Goal: Task Accomplishment & Management: Use online tool/utility

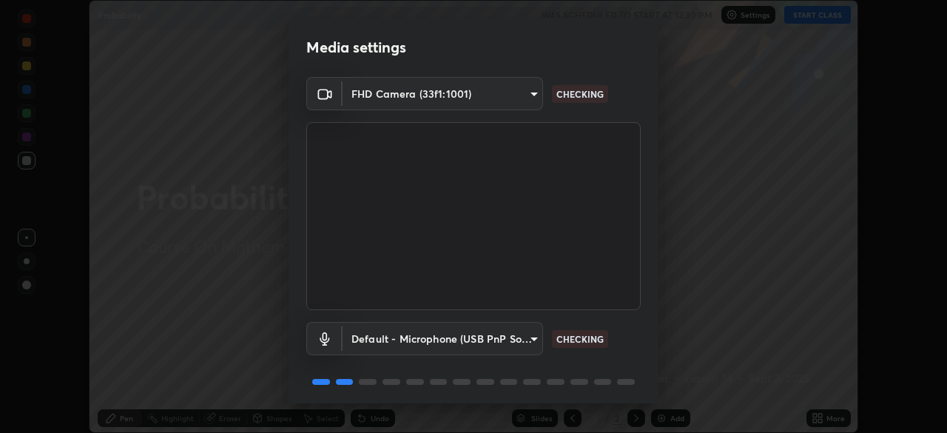
scroll to position [53, 0]
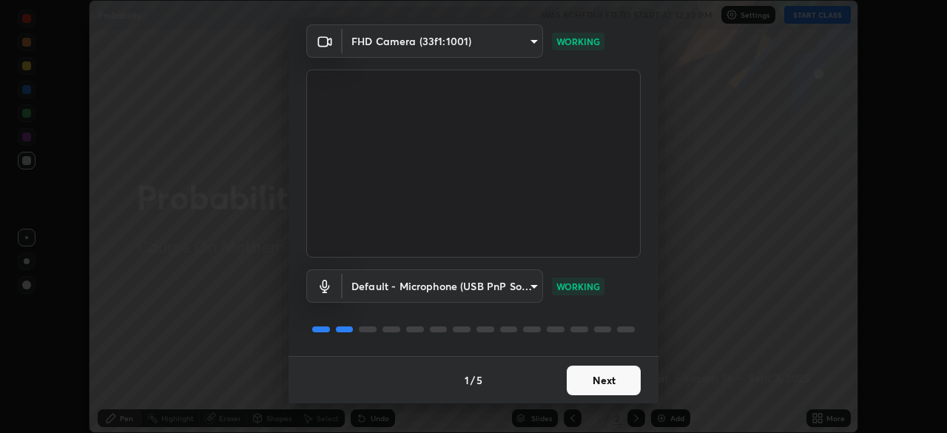
click at [594, 381] on button "Next" at bounding box center [603, 380] width 74 height 30
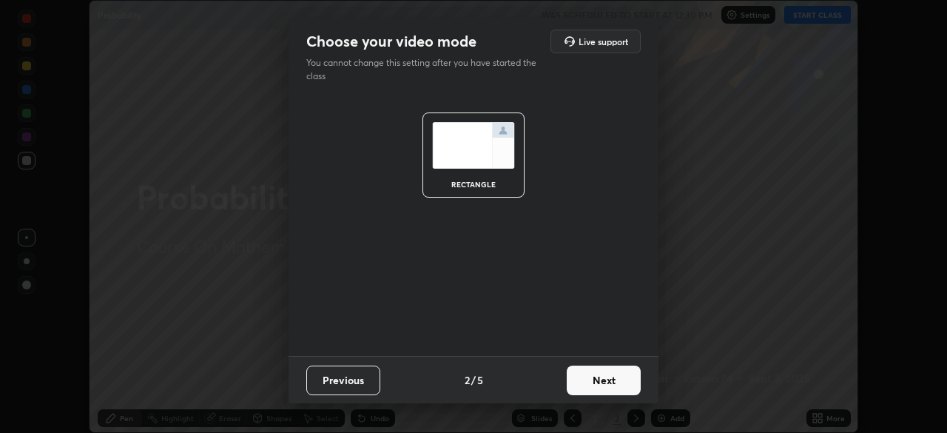
scroll to position [0, 0]
click at [601, 383] on button "Next" at bounding box center [603, 380] width 74 height 30
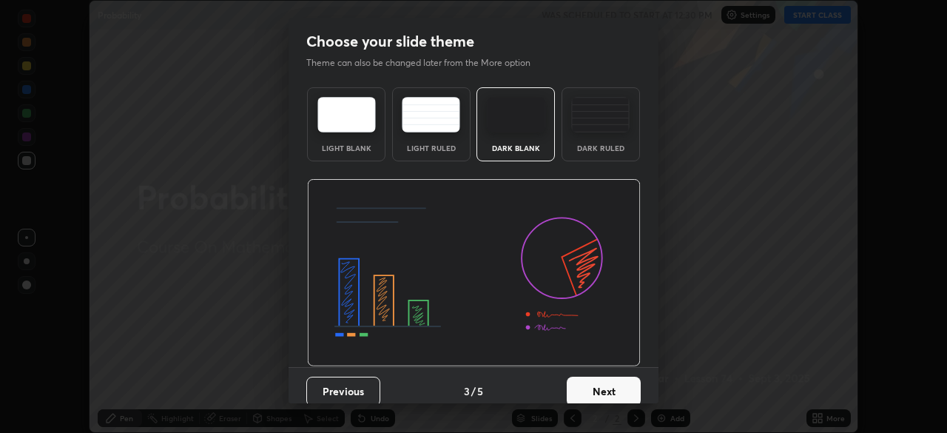
click at [605, 389] on button "Next" at bounding box center [603, 391] width 74 height 30
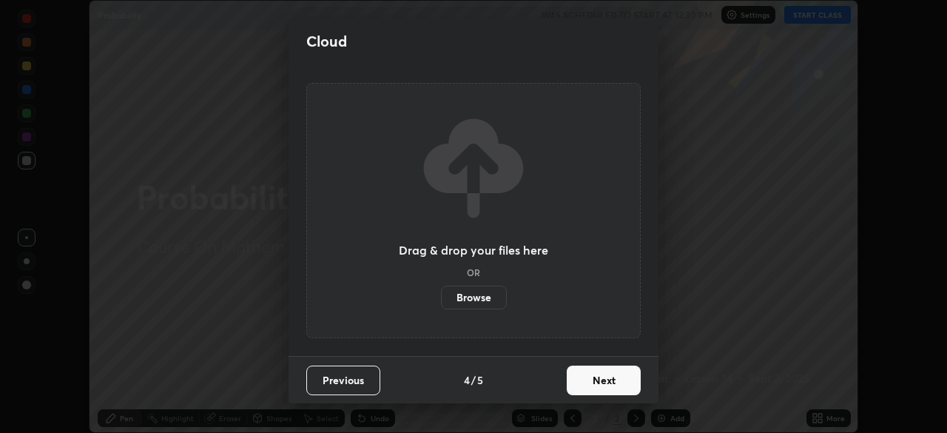
click at [606, 383] on button "Next" at bounding box center [603, 380] width 74 height 30
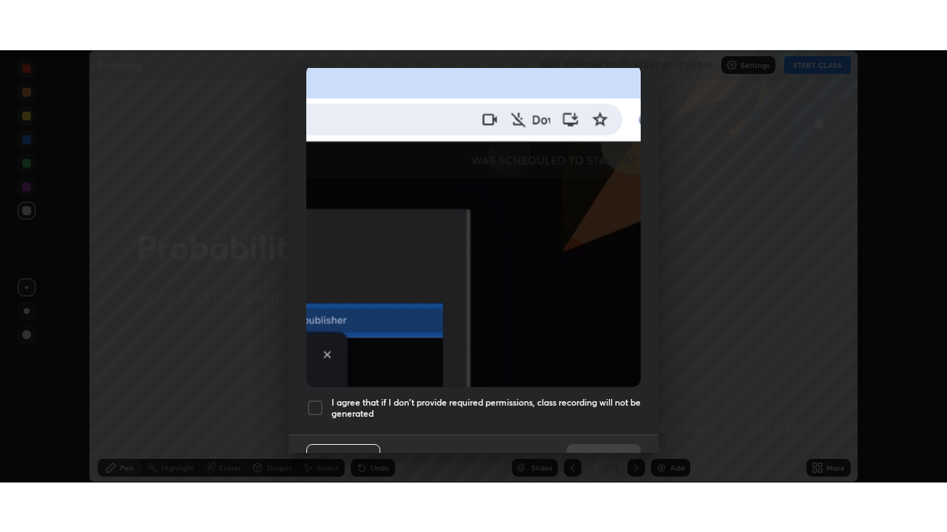
scroll to position [354, 0]
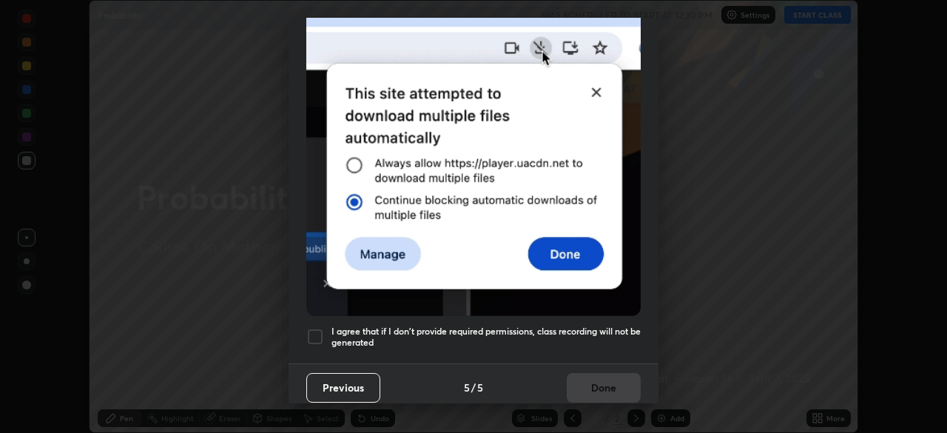
click at [317, 329] on div at bounding box center [315, 337] width 18 height 18
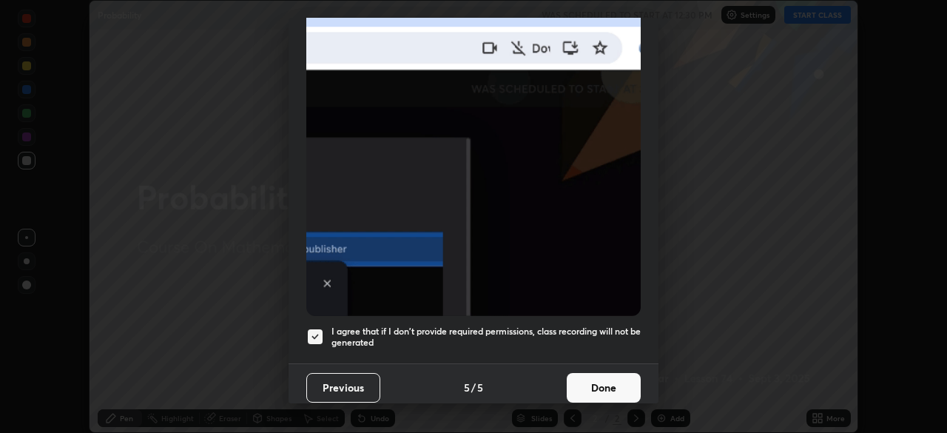
click at [587, 377] on button "Done" at bounding box center [603, 388] width 74 height 30
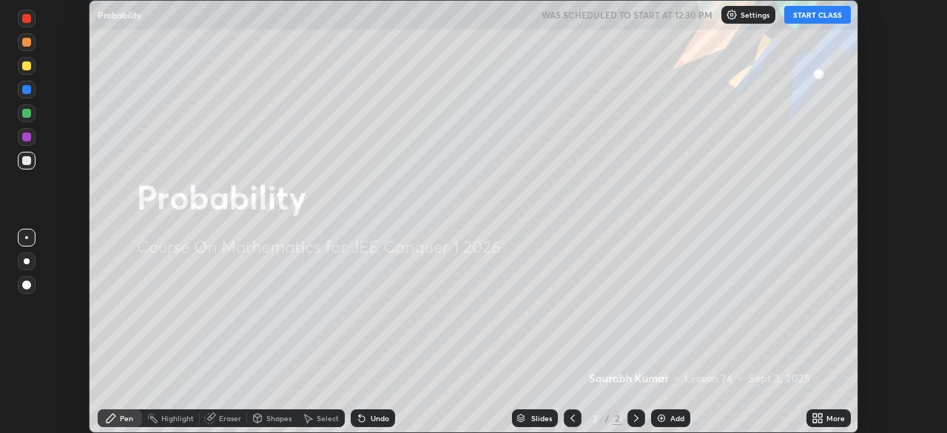
click at [816, 419] on icon at bounding box center [815, 421] width 4 height 4
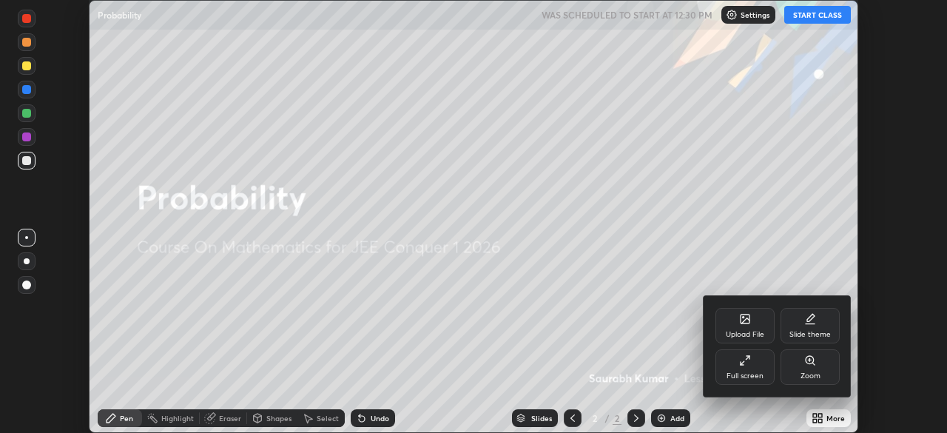
click at [749, 359] on icon at bounding box center [745, 360] width 12 height 12
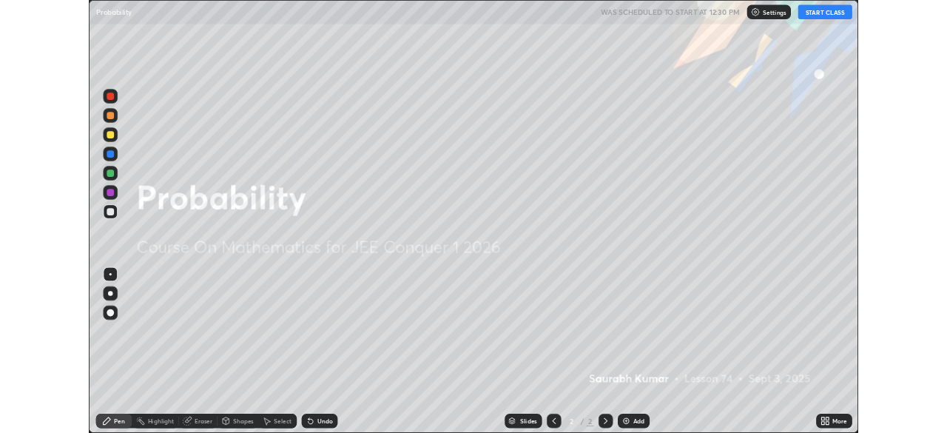
scroll to position [532, 947]
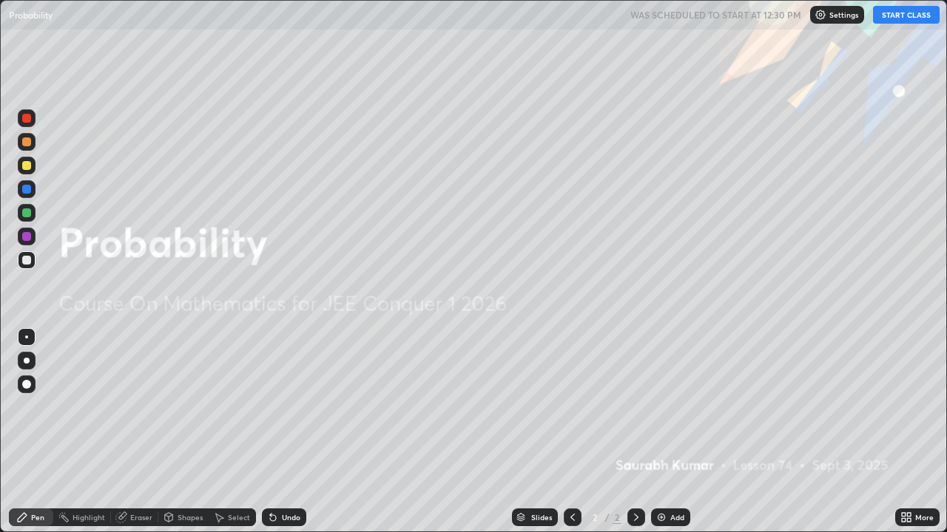
click at [897, 15] on button "START CLASS" at bounding box center [906, 15] width 67 height 18
click at [662, 432] on img at bounding box center [661, 518] width 12 height 12
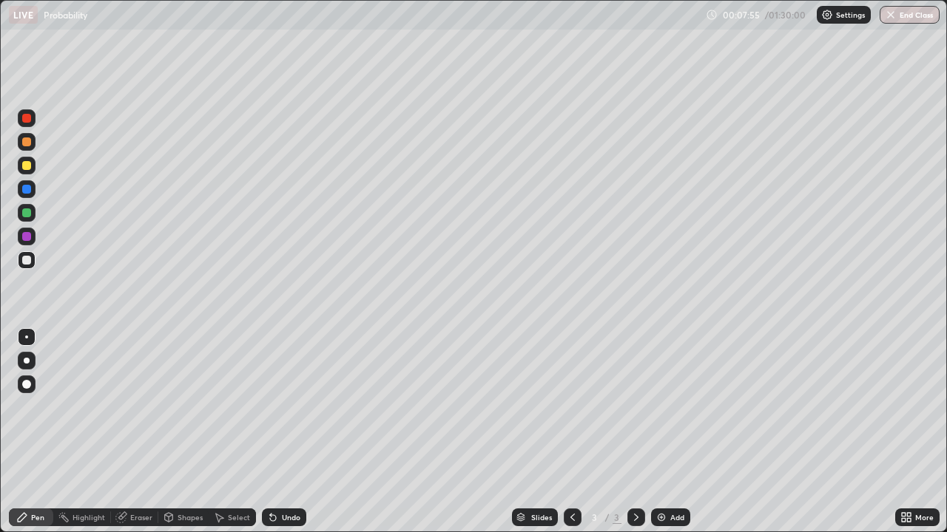
click at [141, 432] on div "Eraser" at bounding box center [141, 517] width 22 height 7
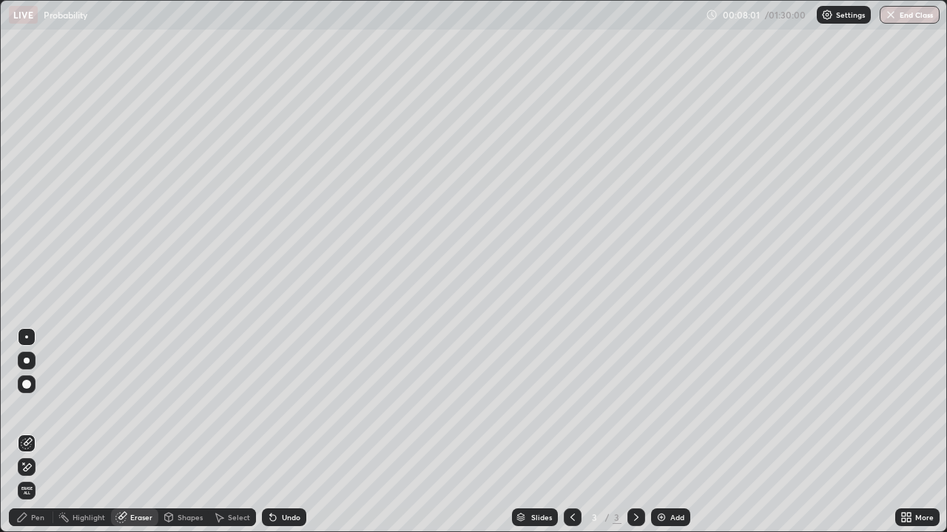
click at [35, 432] on div "Pen" at bounding box center [37, 517] width 13 height 7
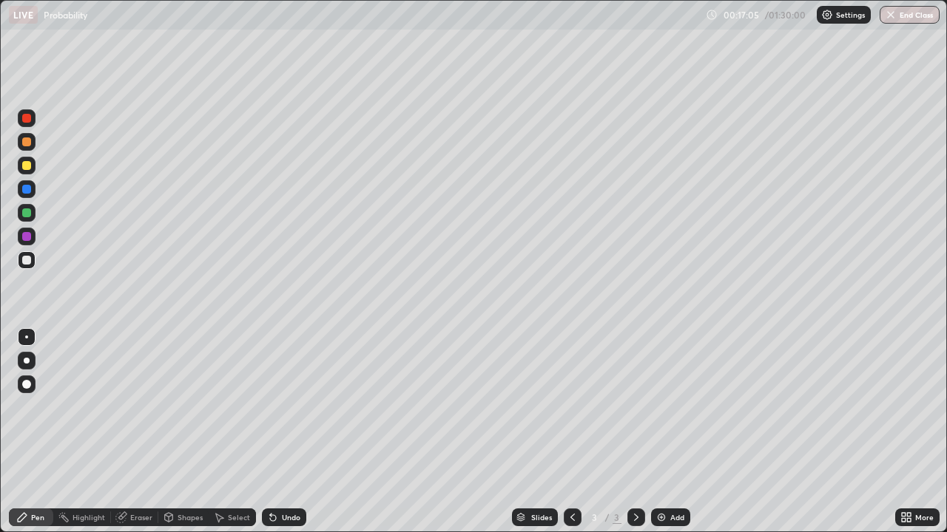
click at [661, 432] on img at bounding box center [661, 518] width 12 height 12
click at [663, 432] on img at bounding box center [661, 518] width 12 height 12
click at [661, 432] on img at bounding box center [661, 518] width 12 height 12
click at [663, 432] on img at bounding box center [661, 518] width 12 height 12
click at [660, 432] on img at bounding box center [661, 518] width 12 height 12
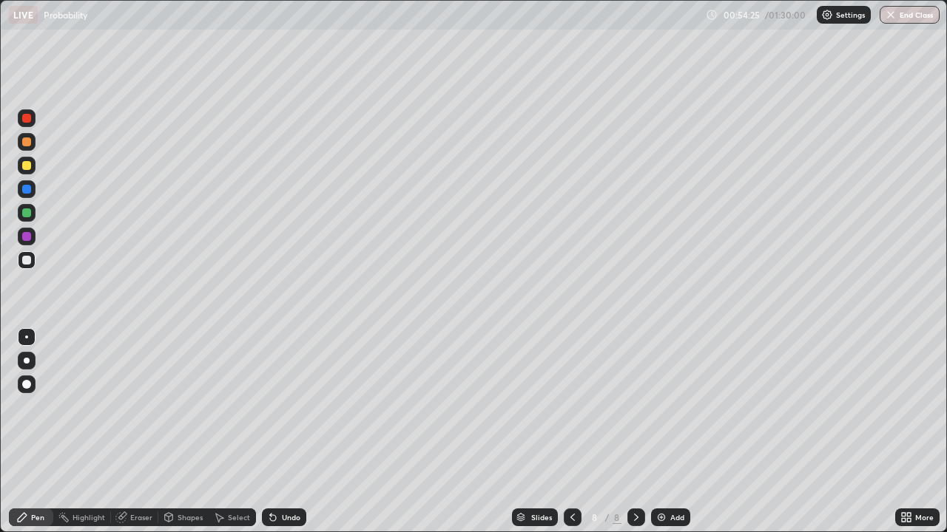
click at [578, 432] on div at bounding box center [572, 518] width 18 height 18
click at [571, 432] on icon at bounding box center [572, 518] width 12 height 12
click at [577, 432] on div at bounding box center [572, 518] width 18 height 18
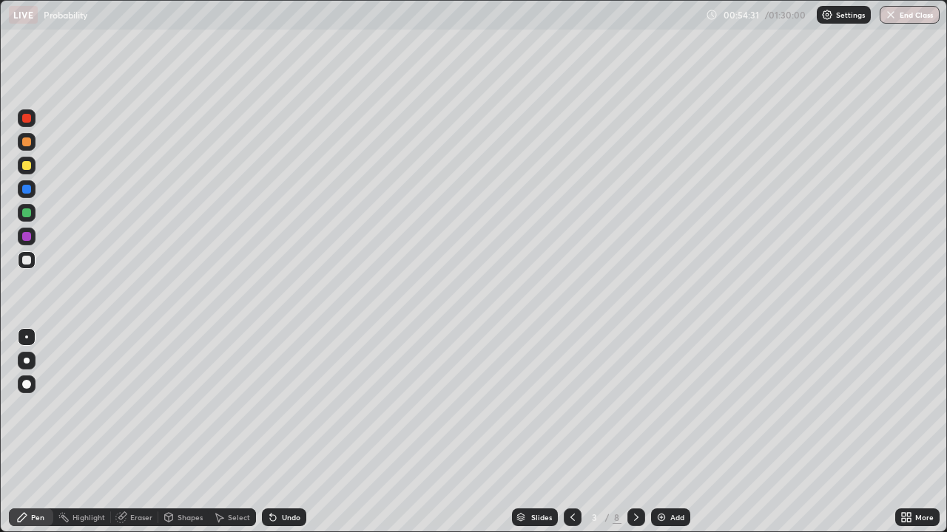
click at [578, 432] on div at bounding box center [572, 518] width 18 height 18
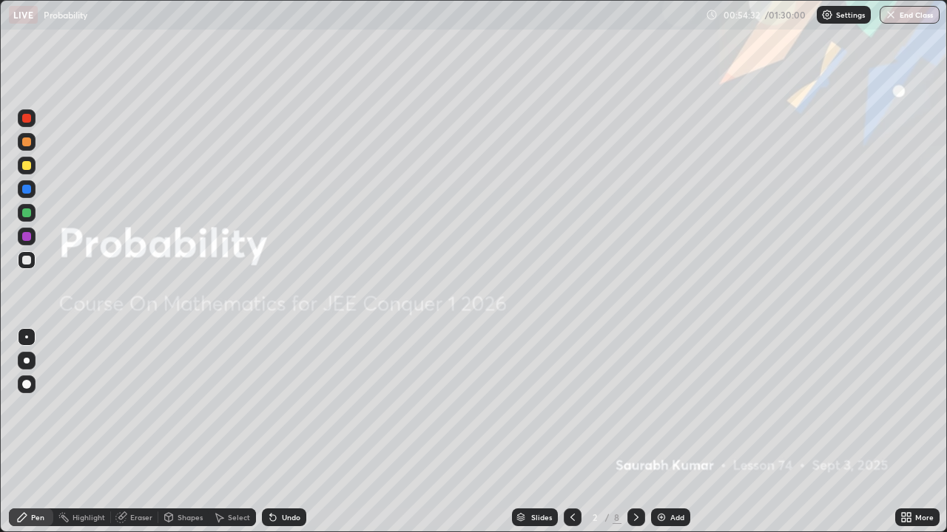
click at [640, 432] on div at bounding box center [636, 518] width 18 height 18
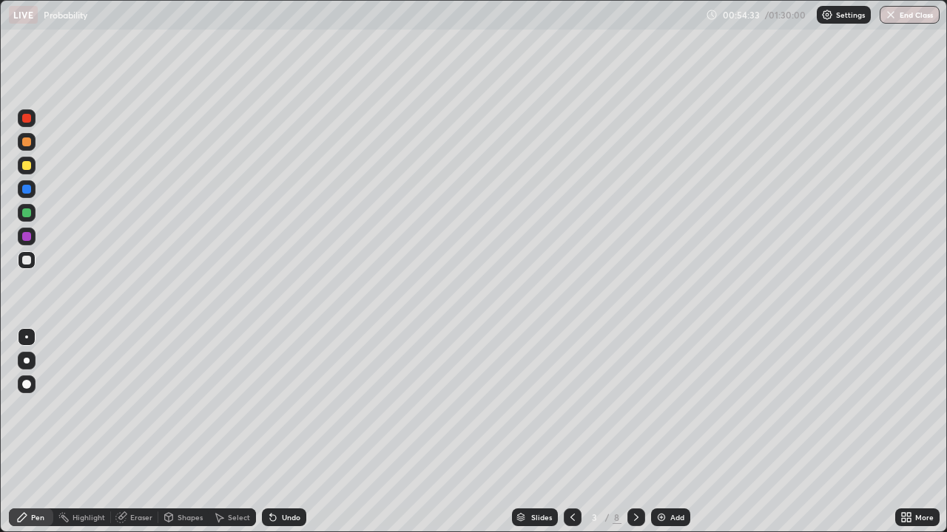
click at [634, 432] on icon at bounding box center [636, 518] width 12 height 12
click at [634, 432] on div at bounding box center [636, 518] width 18 height 18
click at [634, 432] on icon at bounding box center [636, 518] width 12 height 12
click at [637, 432] on icon at bounding box center [636, 518] width 12 height 12
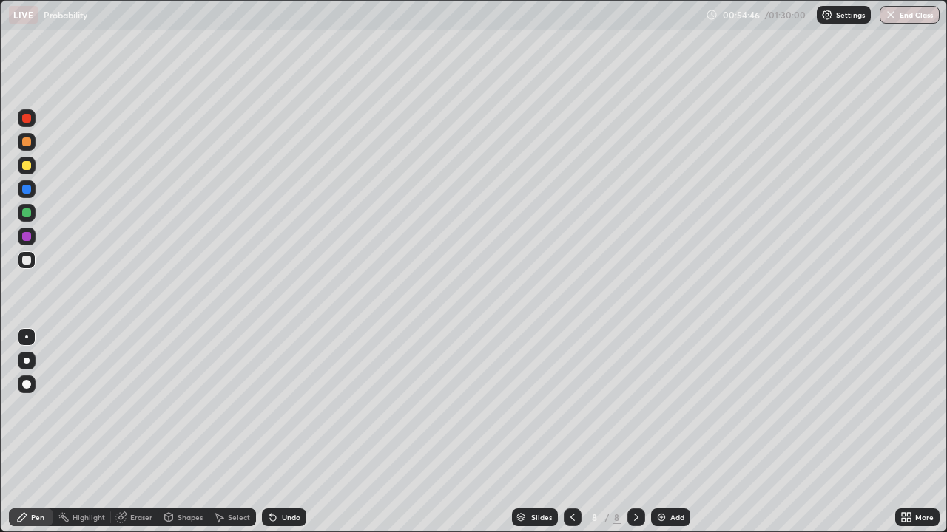
click at [634, 432] on icon at bounding box center [636, 518] width 12 height 12
click at [663, 432] on img at bounding box center [661, 518] width 12 height 12
click at [162, 87] on button "Undo" at bounding box center [181, 93] width 43 height 18
click at [660, 432] on img at bounding box center [661, 518] width 12 height 12
click at [658, 432] on img at bounding box center [661, 518] width 12 height 12
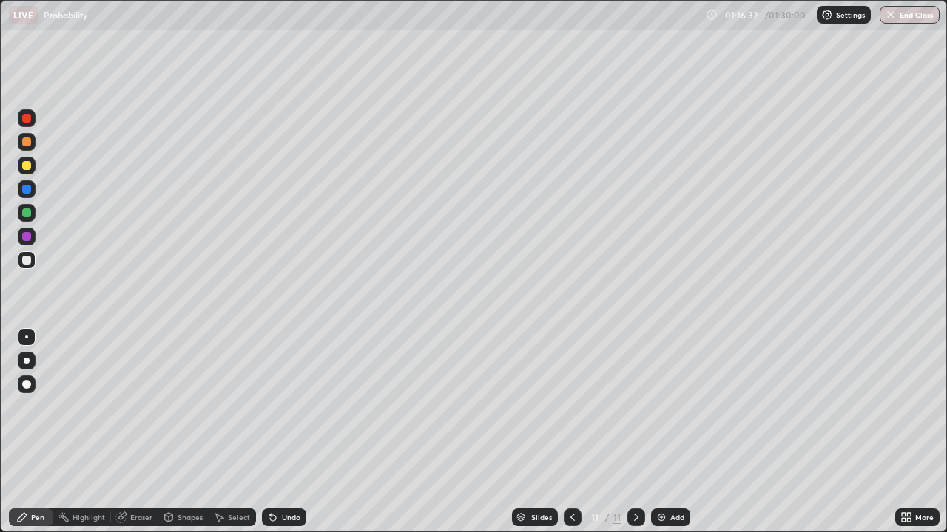
click at [138, 432] on div "Eraser" at bounding box center [134, 518] width 47 height 18
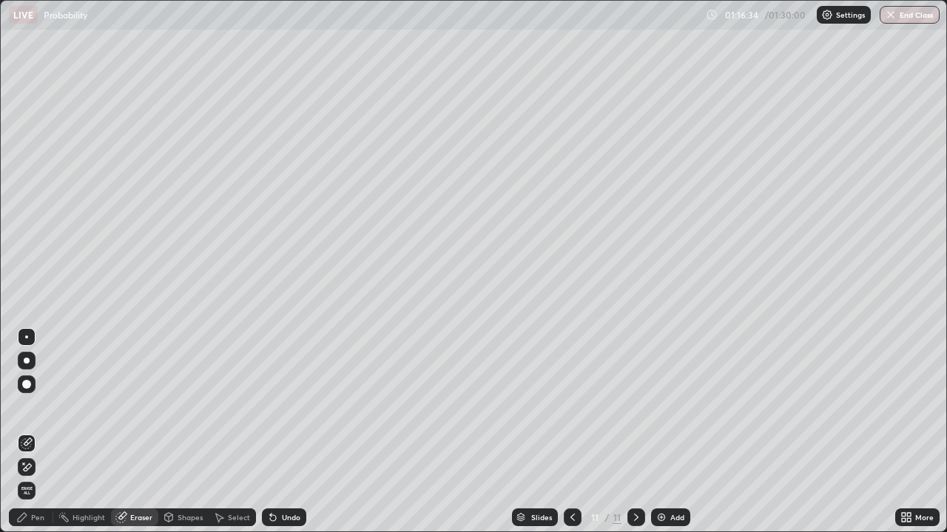
click at [38, 432] on div "Pen" at bounding box center [37, 517] width 13 height 7
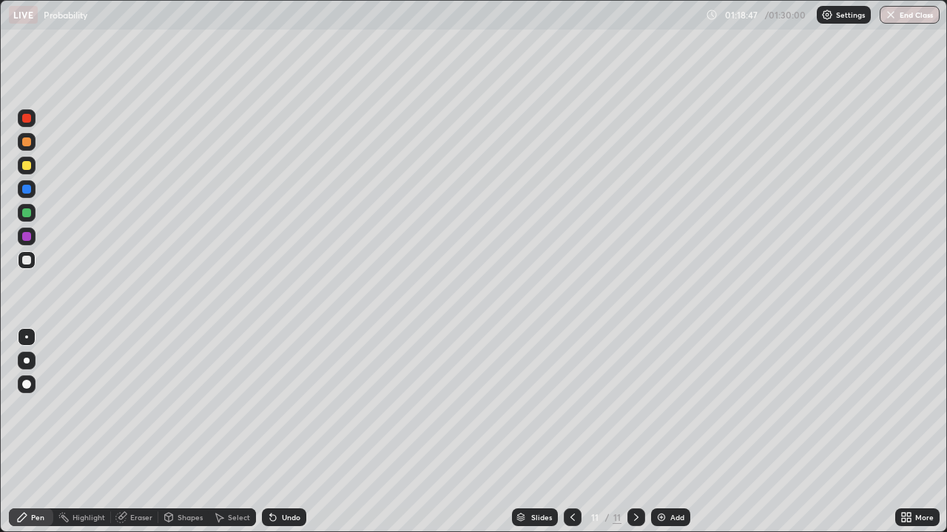
click at [896, 15] on img "button" at bounding box center [890, 15] width 12 height 12
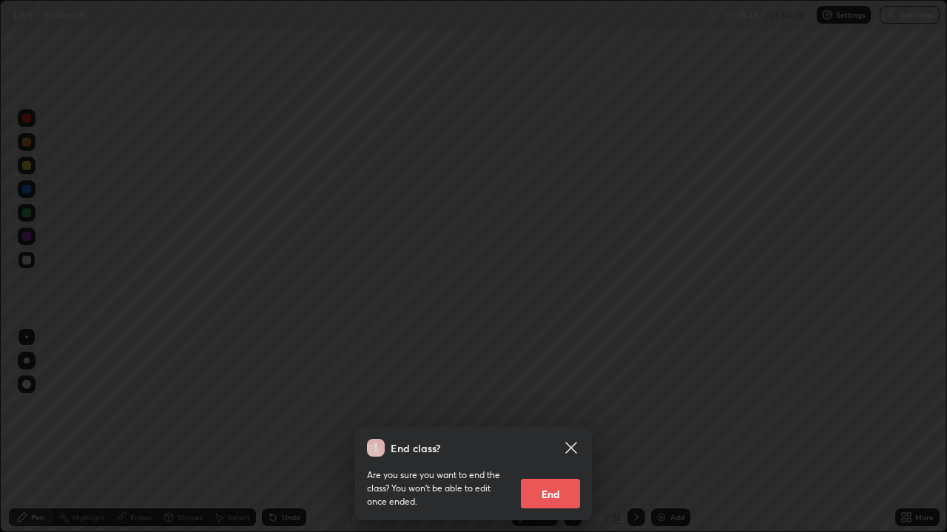
click at [554, 432] on button "End" at bounding box center [550, 494] width 59 height 30
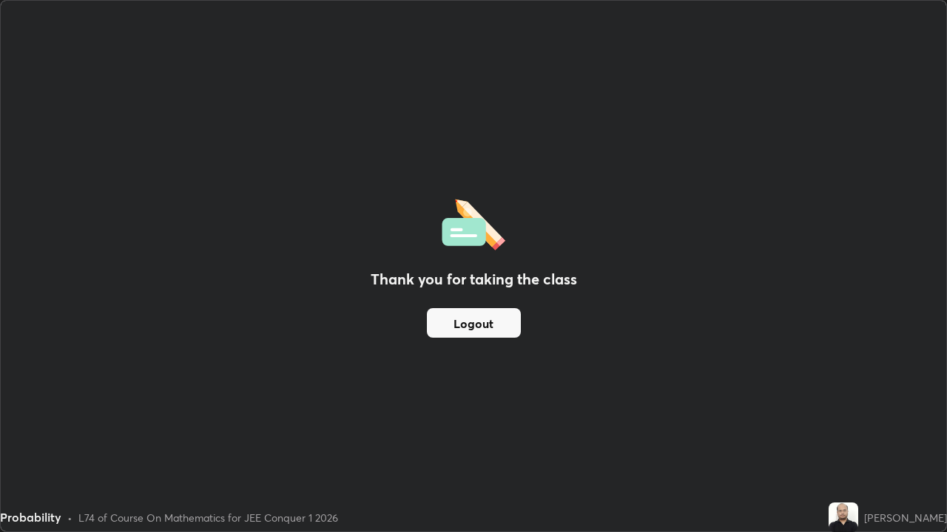
click at [467, 324] on button "Logout" at bounding box center [474, 323] width 94 height 30
click at [470, 322] on button "Logout" at bounding box center [474, 323] width 94 height 30
click at [472, 317] on button "Logout" at bounding box center [474, 323] width 94 height 30
click at [469, 318] on button "Logout" at bounding box center [474, 323] width 94 height 30
click at [464, 317] on button "Logout" at bounding box center [474, 323] width 94 height 30
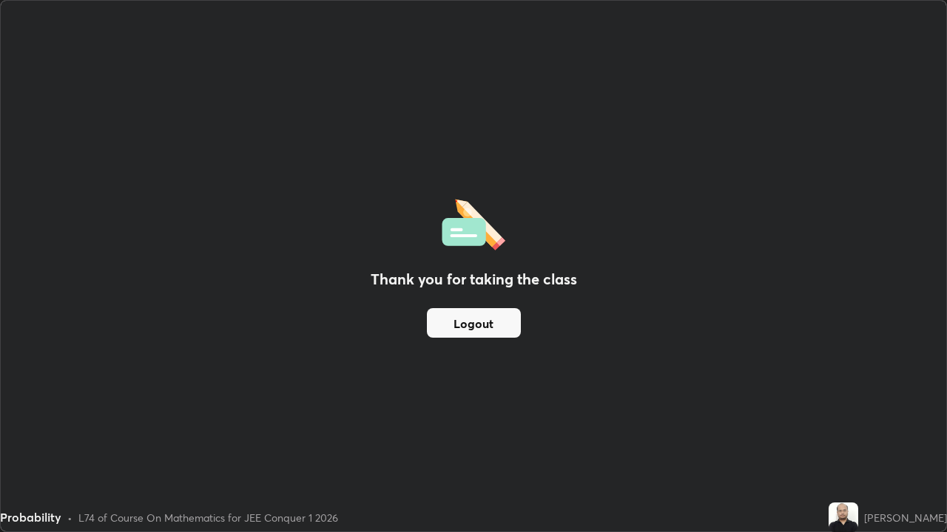
click at [316, 398] on div "Thank you for taking the class Logout" at bounding box center [473, 266] width 945 height 531
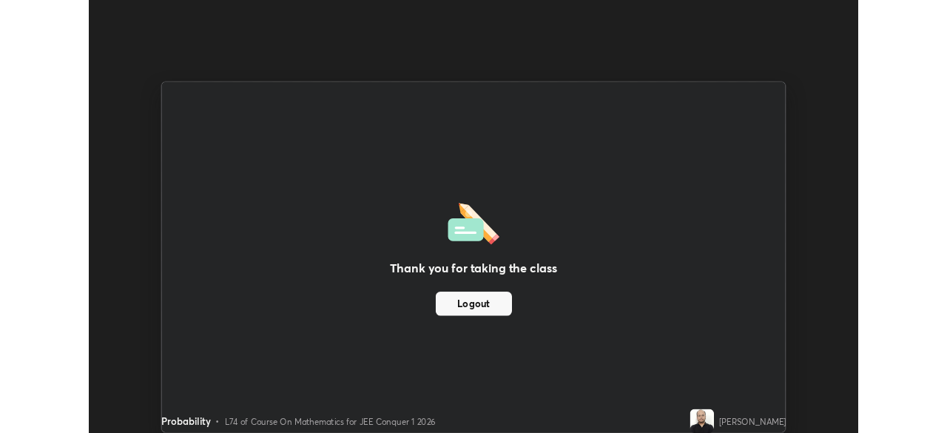
scroll to position [73515, 73001]
